Goal: Check status

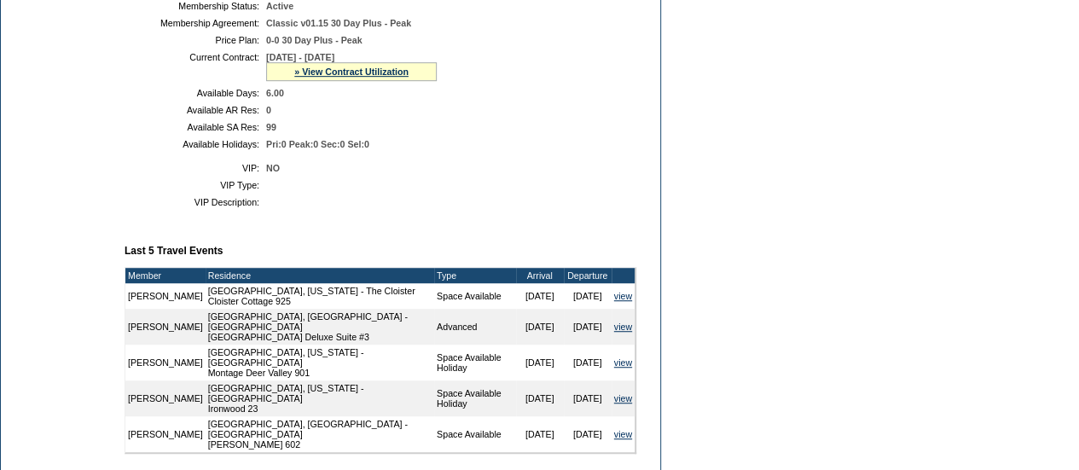
scroll to position [464, 0]
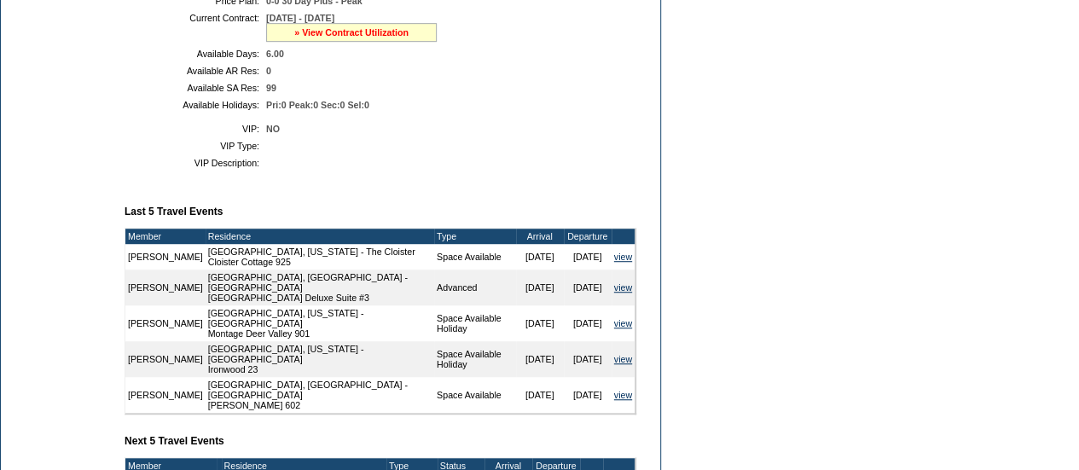
click at [334, 38] on link "» View Contract Utilization" at bounding box center [351, 32] width 114 height 10
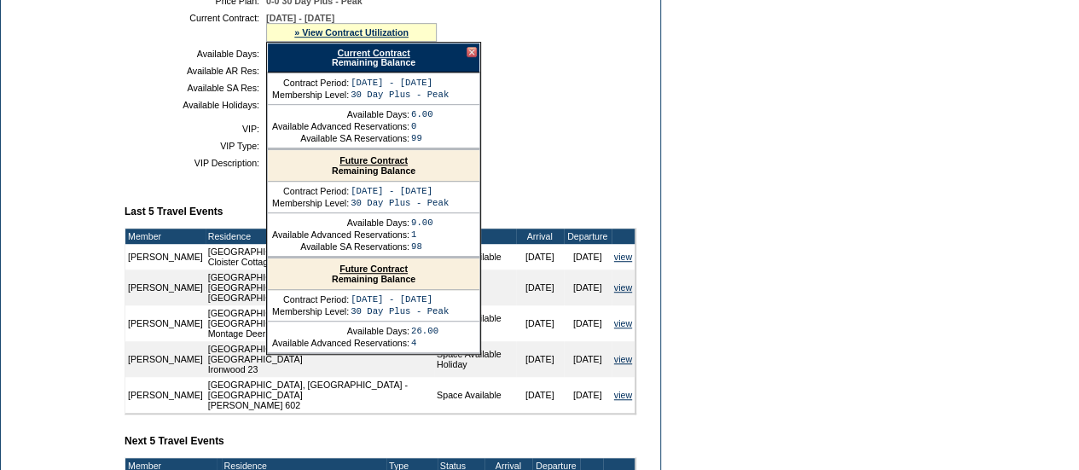
click at [386, 274] on link "Future Contract" at bounding box center [374, 269] width 68 height 10
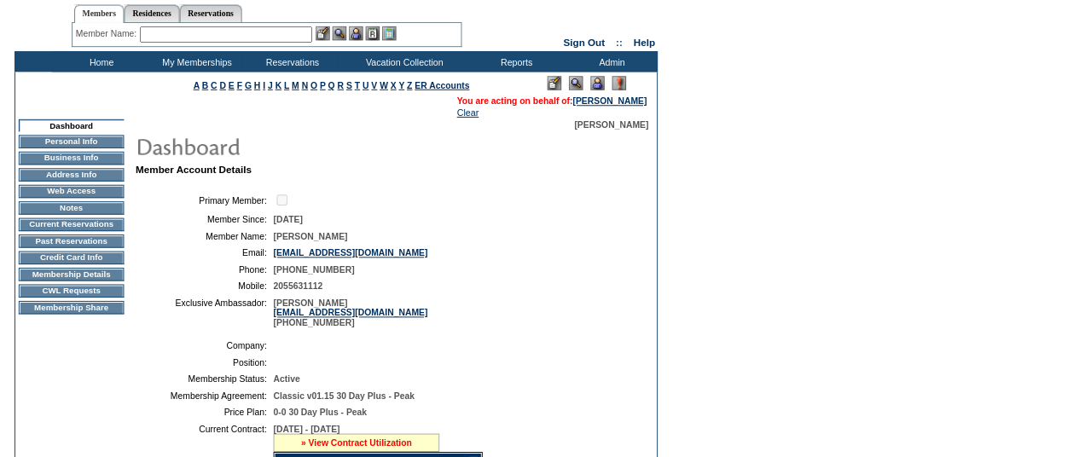
scroll to position [0, 0]
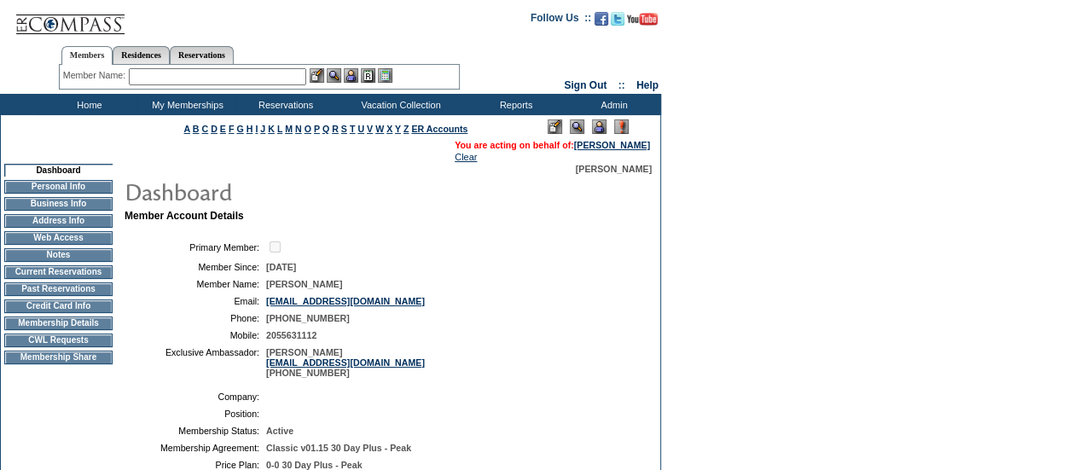
click at [261, 71] on input "text" at bounding box center [217, 76] width 177 height 17
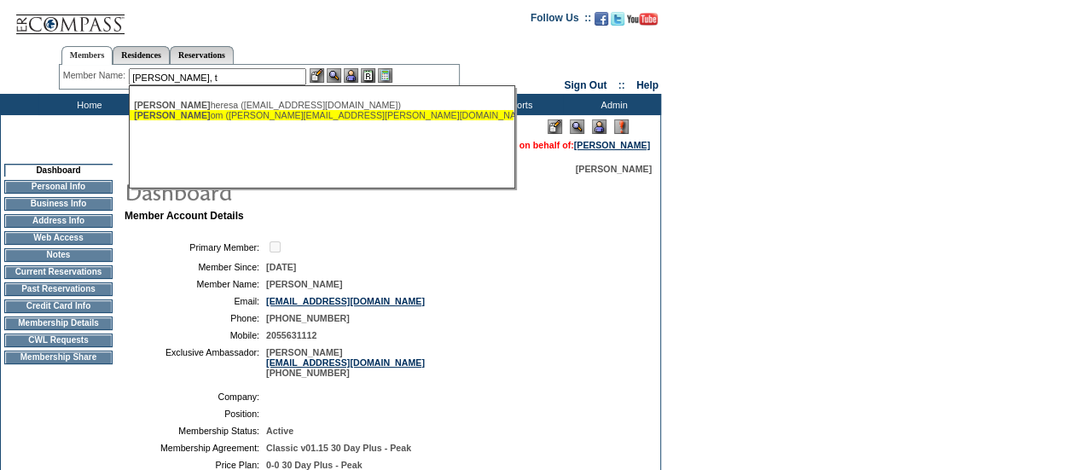
click at [213, 117] on div "[PERSON_NAME], T om ([PERSON_NAME][EMAIL_ADDRESS][PERSON_NAME][DOMAIN_NAME])" at bounding box center [321, 115] width 375 height 10
type input "[PERSON_NAME] ([PERSON_NAME][EMAIL_ADDRESS][PERSON_NAME][DOMAIN_NAME])"
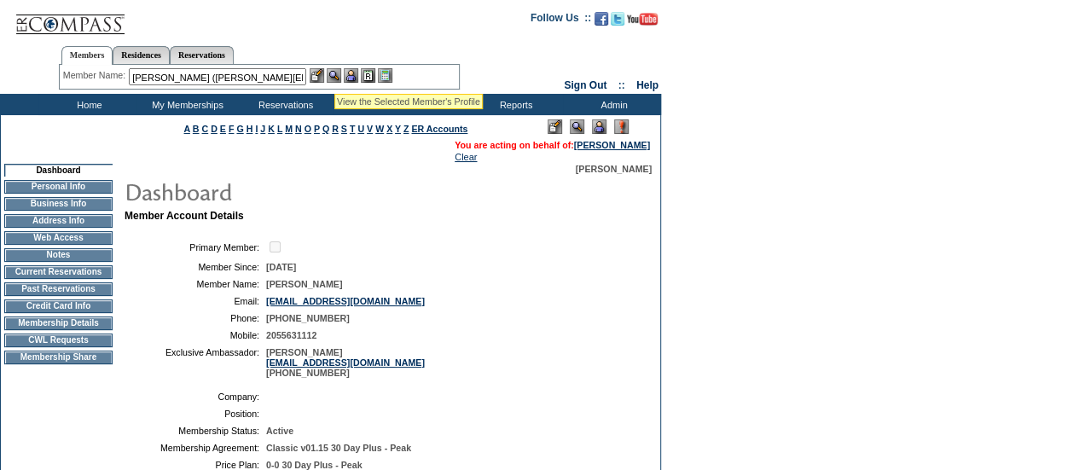
click at [334, 73] on img at bounding box center [334, 75] width 15 height 15
